Goal: Navigation & Orientation: Find specific page/section

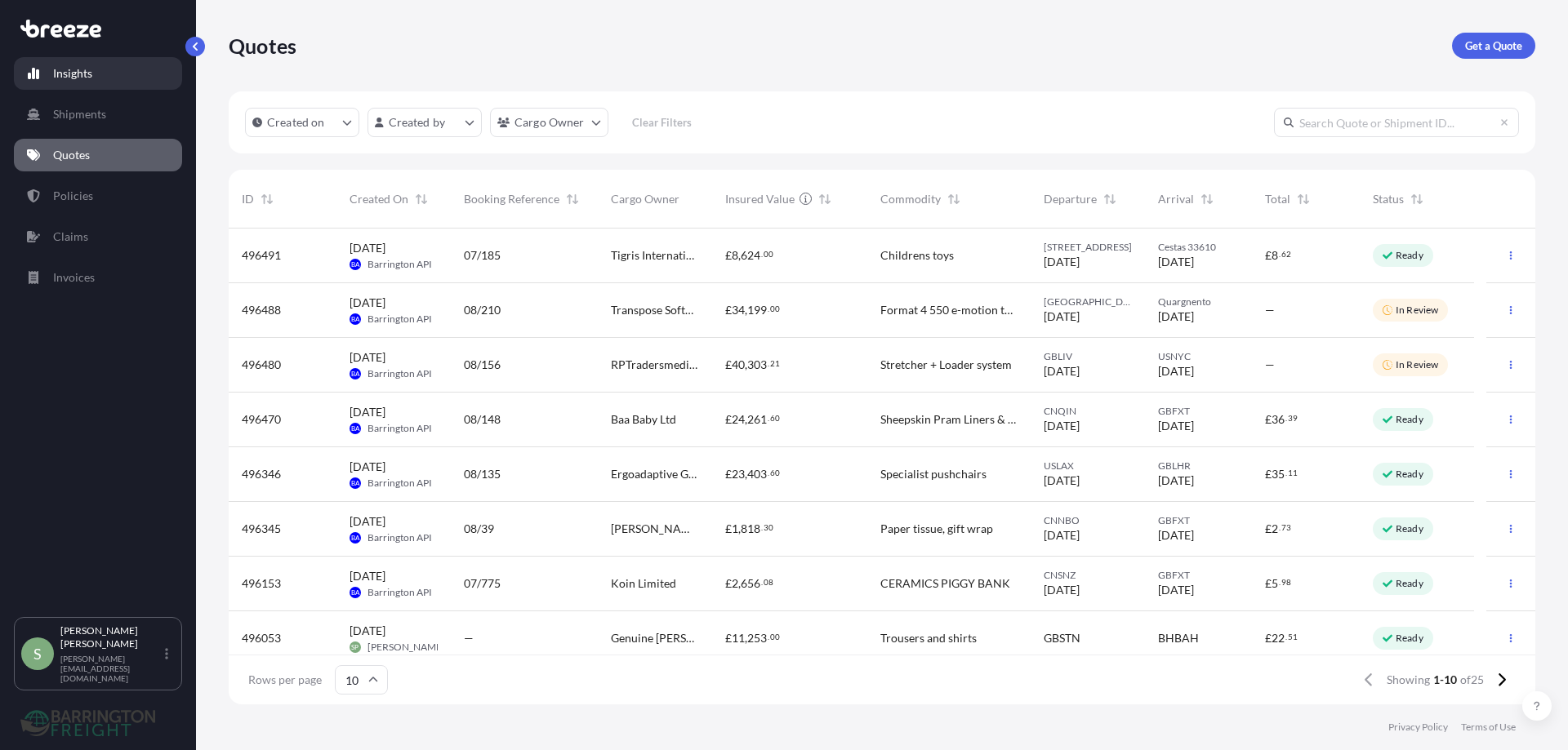
scroll to position [473, 1295]
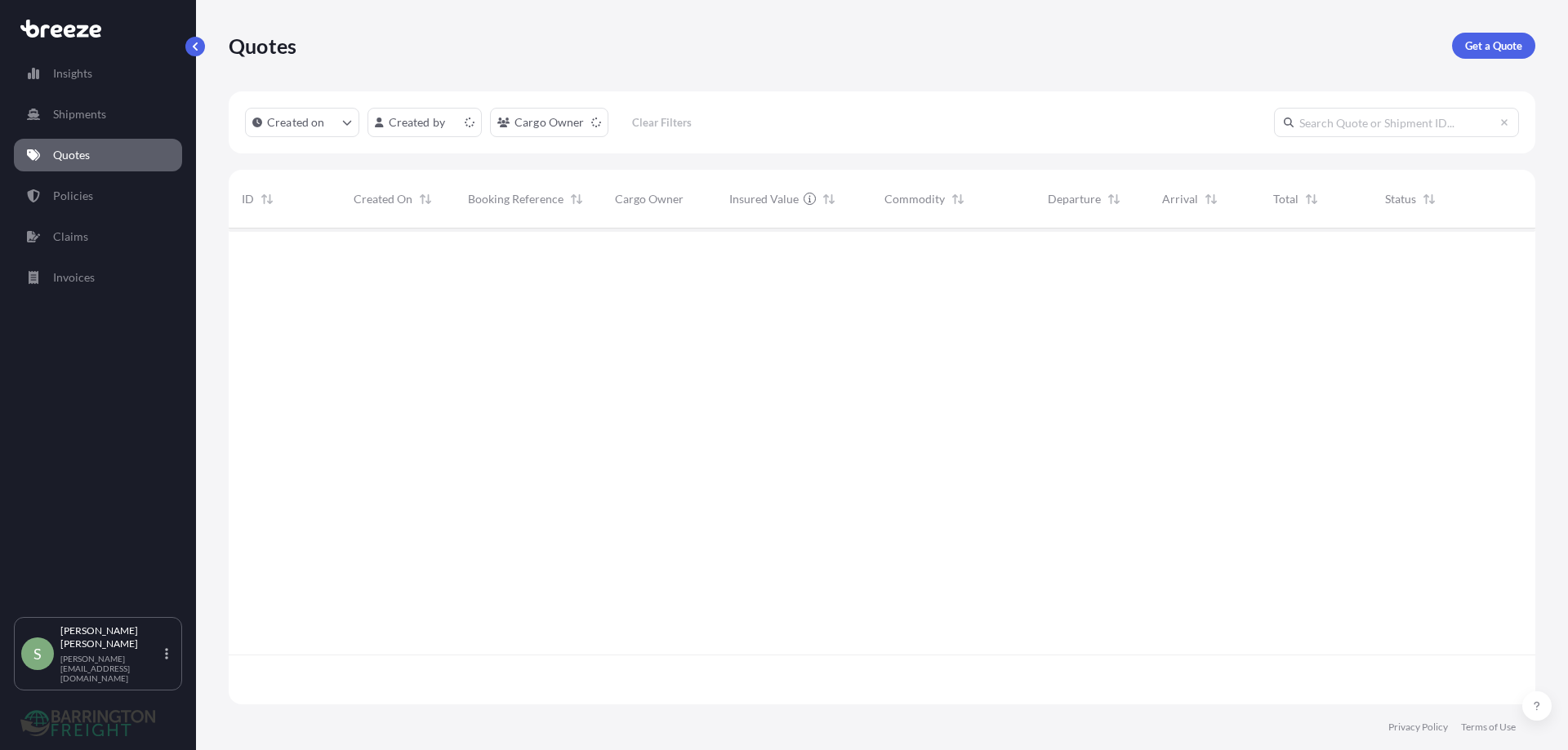
scroll to position [473, 1295]
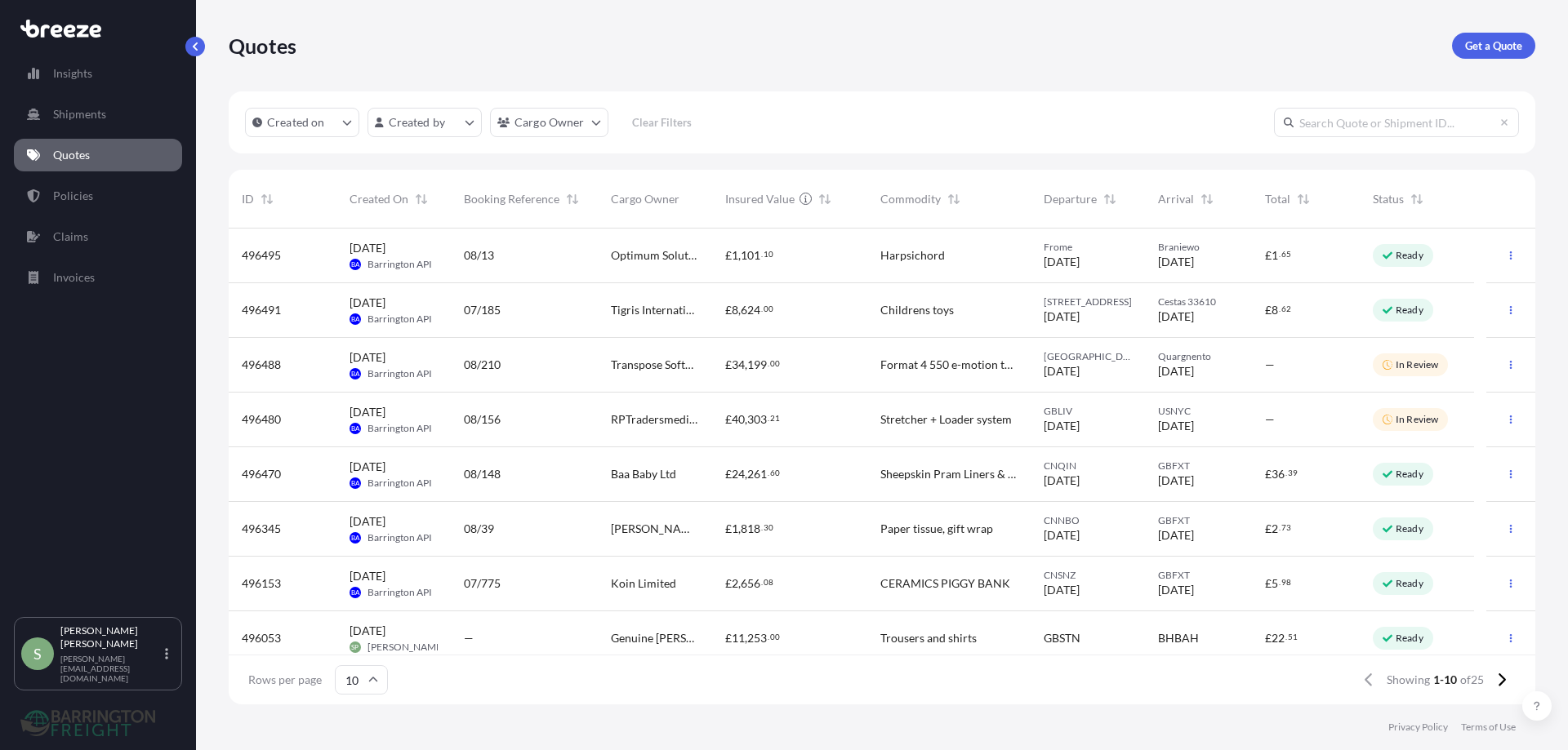
click at [58, 153] on p "Quotes" at bounding box center [72, 155] width 37 height 16
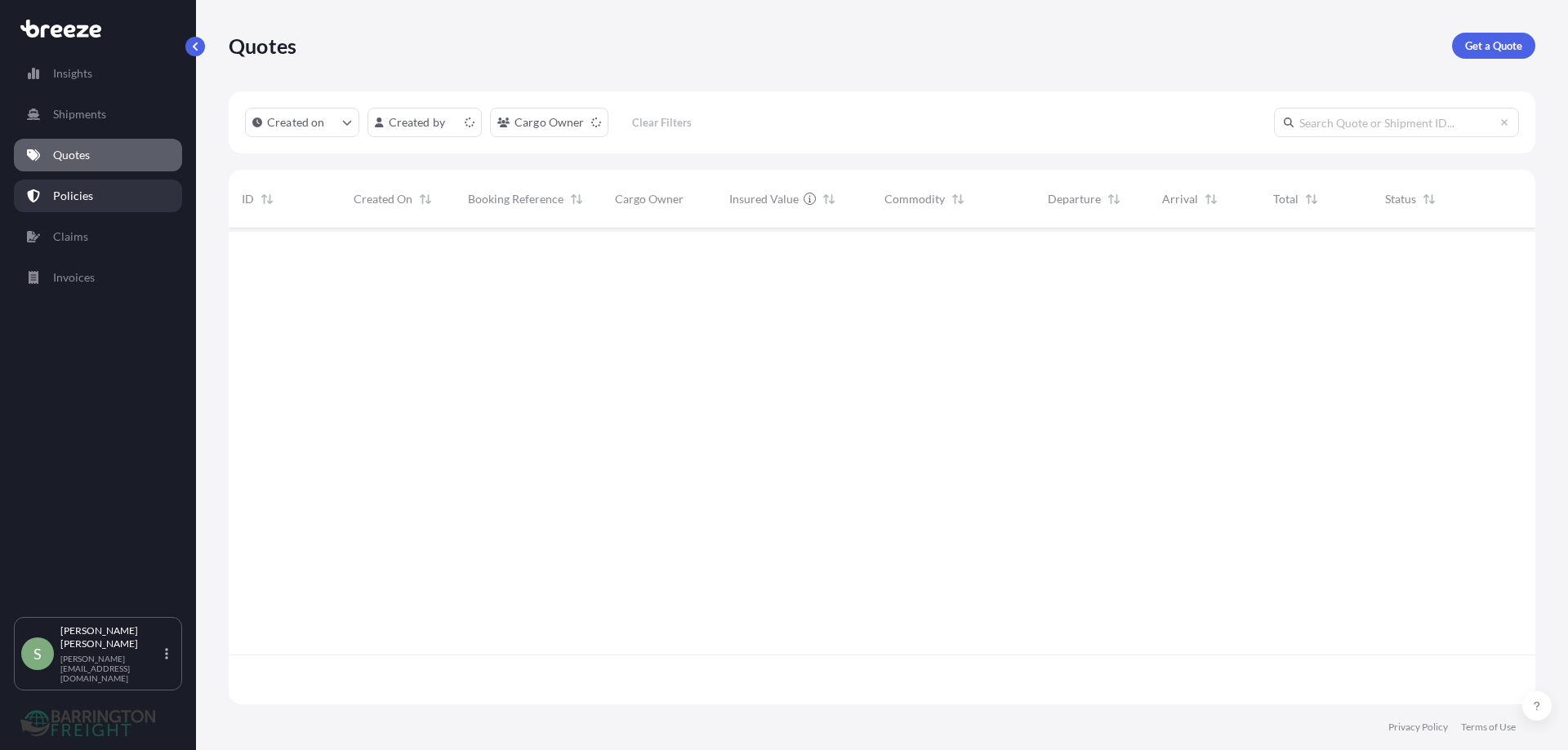
scroll to position [473, 1295]
